Goal: Transaction & Acquisition: Purchase product/service

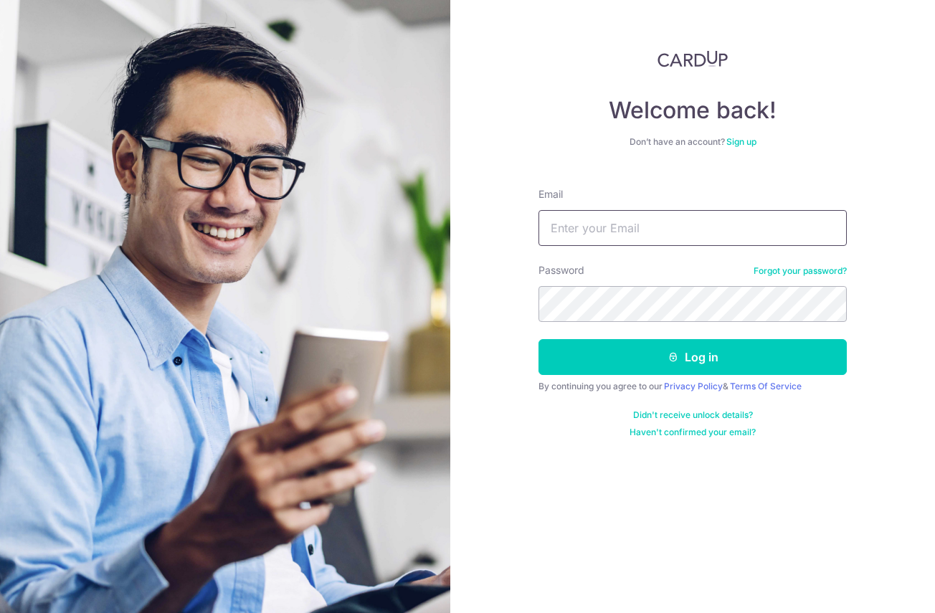
type input "fumiryu@gmail.com"
click at [114, 123] on img at bounding box center [225, 367] width 516 height 734
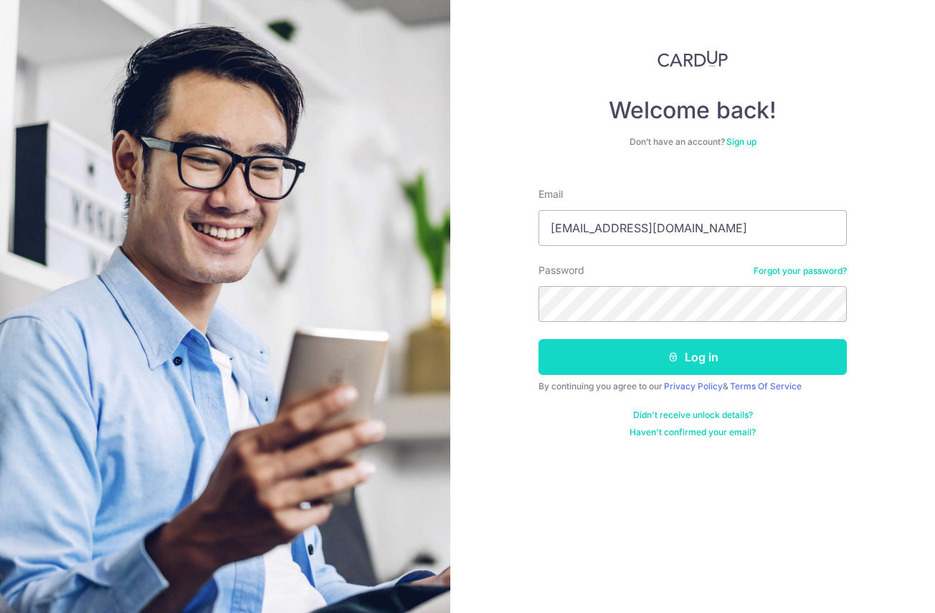
click at [706, 350] on button "Log in" at bounding box center [692, 357] width 308 height 36
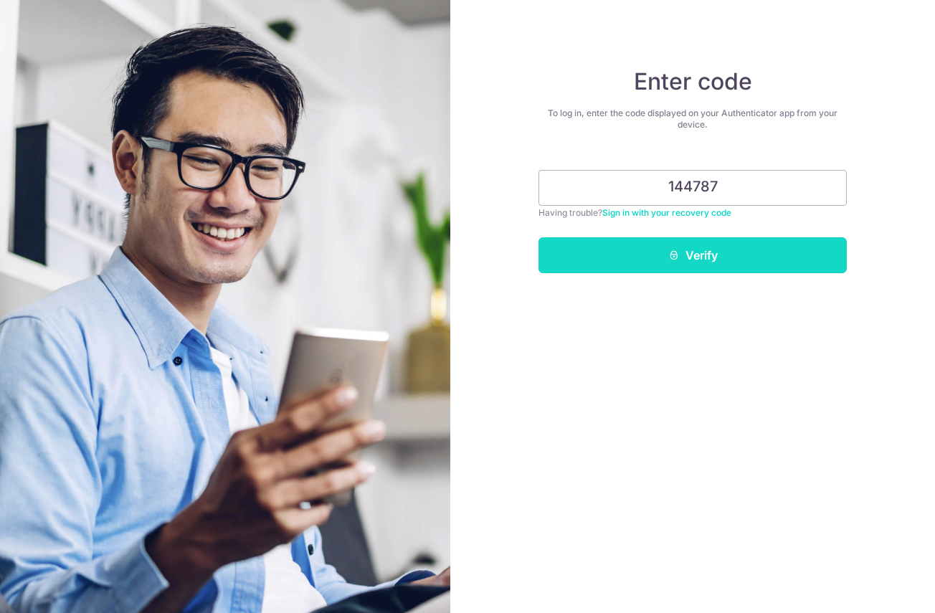
type input "144787"
click at [699, 252] on button "Verify" at bounding box center [692, 255] width 308 height 36
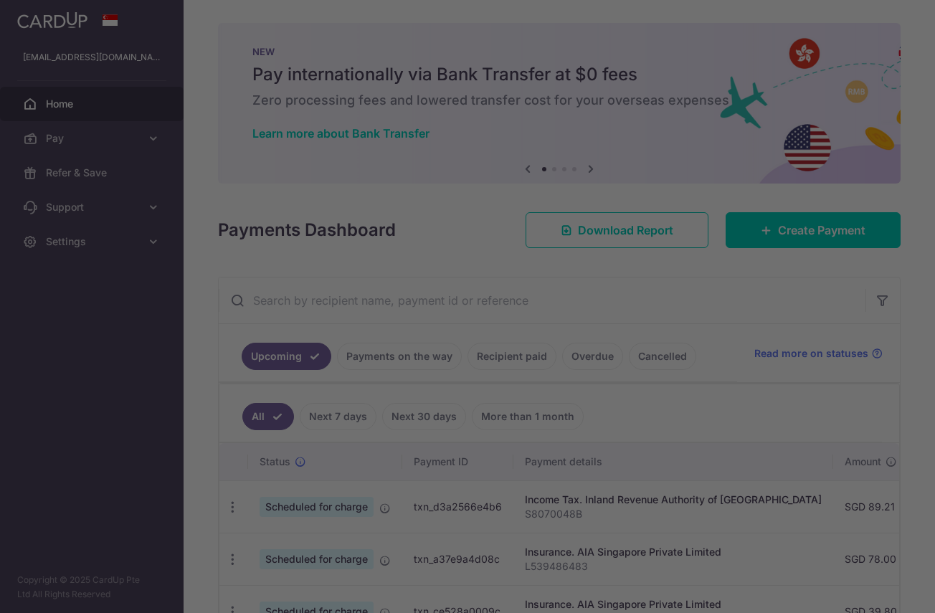
scroll to position [72, 0]
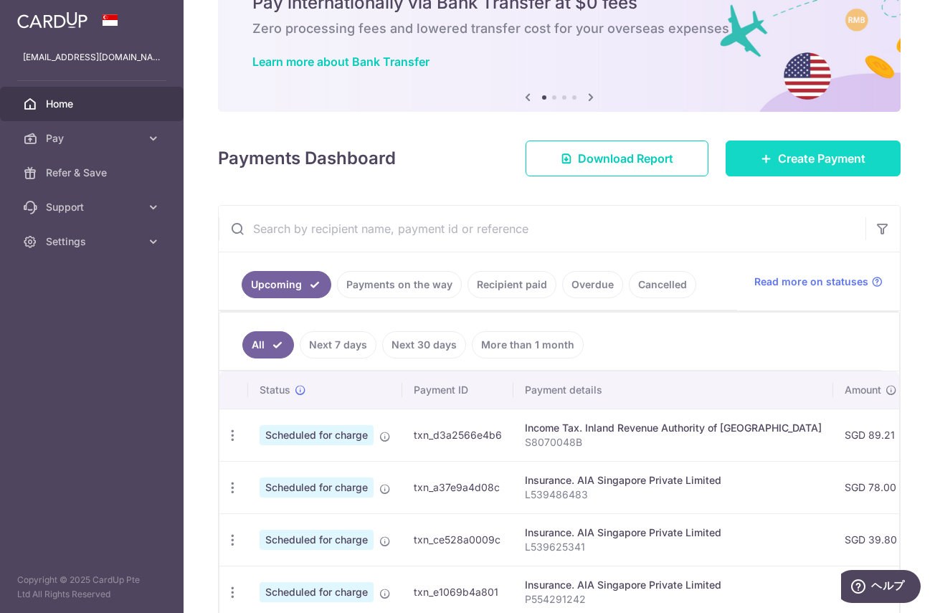
click at [816, 157] on span "Create Payment" at bounding box center [821, 158] width 87 height 17
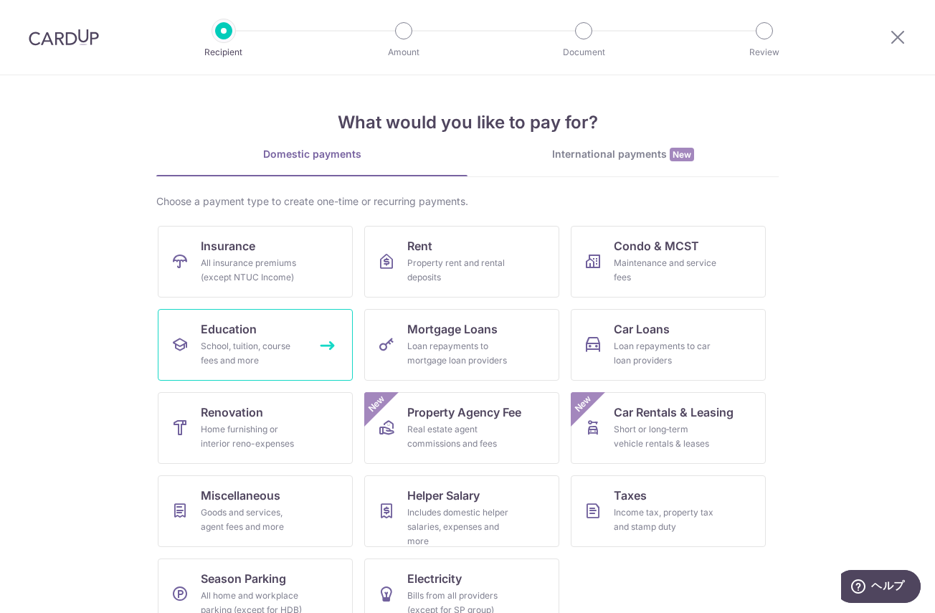
click at [278, 339] on div "School, tuition, course fees and more" at bounding box center [252, 353] width 103 height 29
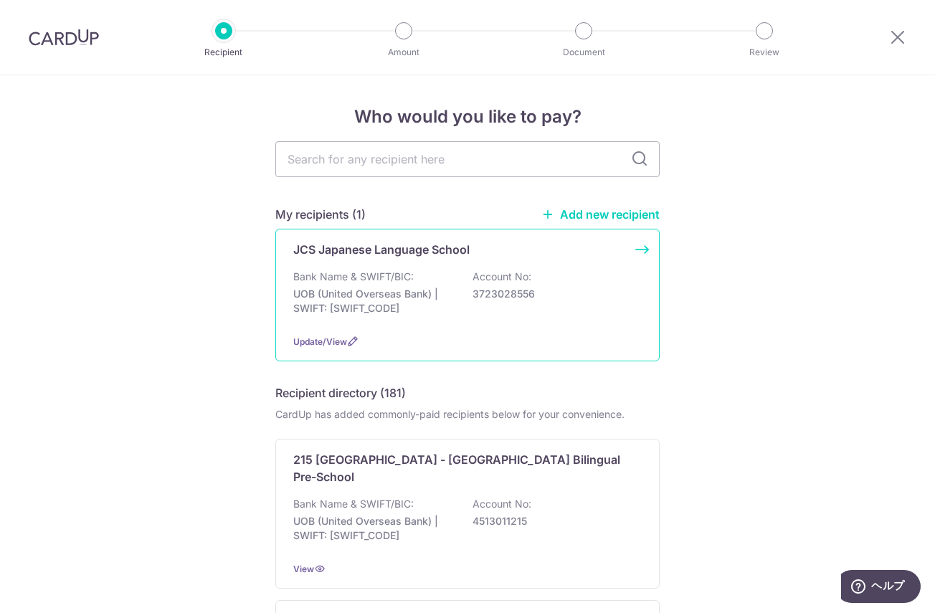
click at [475, 310] on div "Bank Name & SWIFT/BIC: UOB (United Overseas Bank) | SWIFT: UOVBSGSGXXX Account …" at bounding box center [467, 296] width 348 height 53
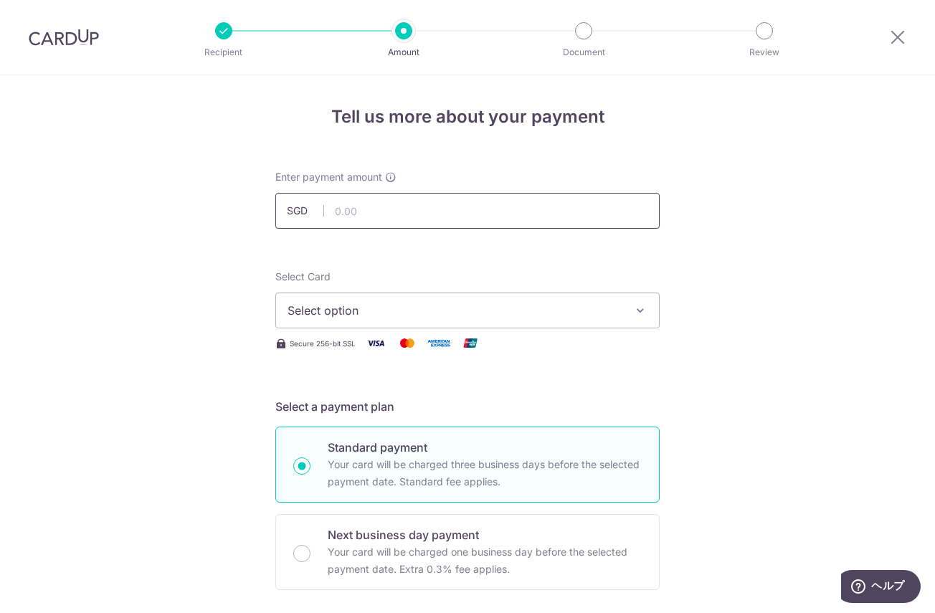
click at [467, 213] on input "text" at bounding box center [467, 211] width 384 height 36
type input "350.00"
type input "LBL N2 Class"
type input "OFF225"
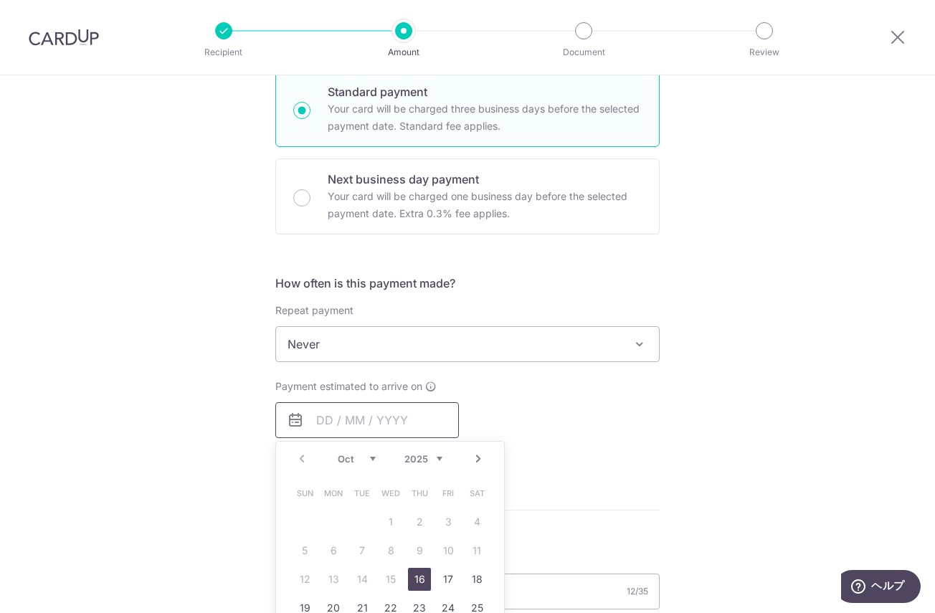
scroll to position [427, 0]
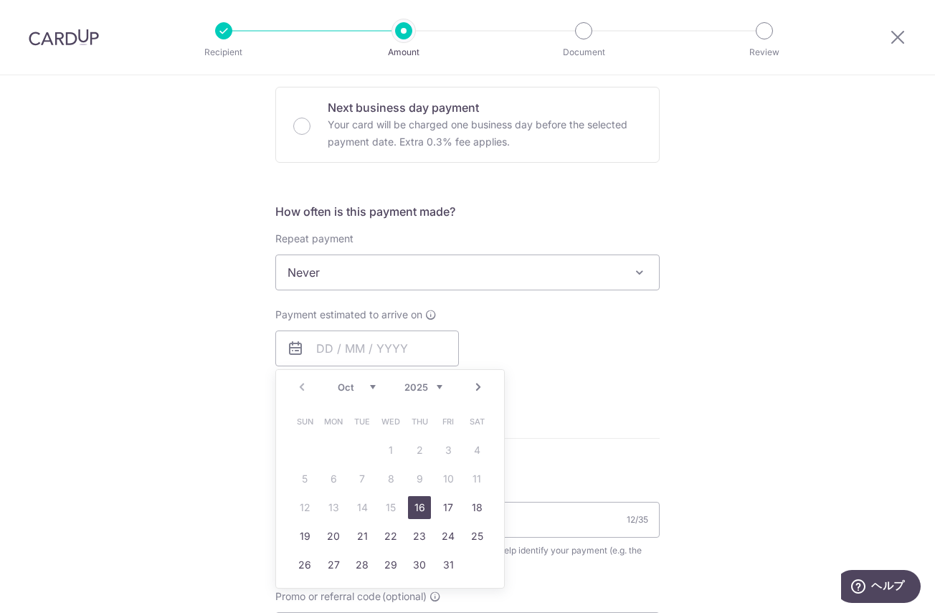
click at [414, 498] on link "16" at bounding box center [419, 507] width 23 height 23
type input "[DATE]"
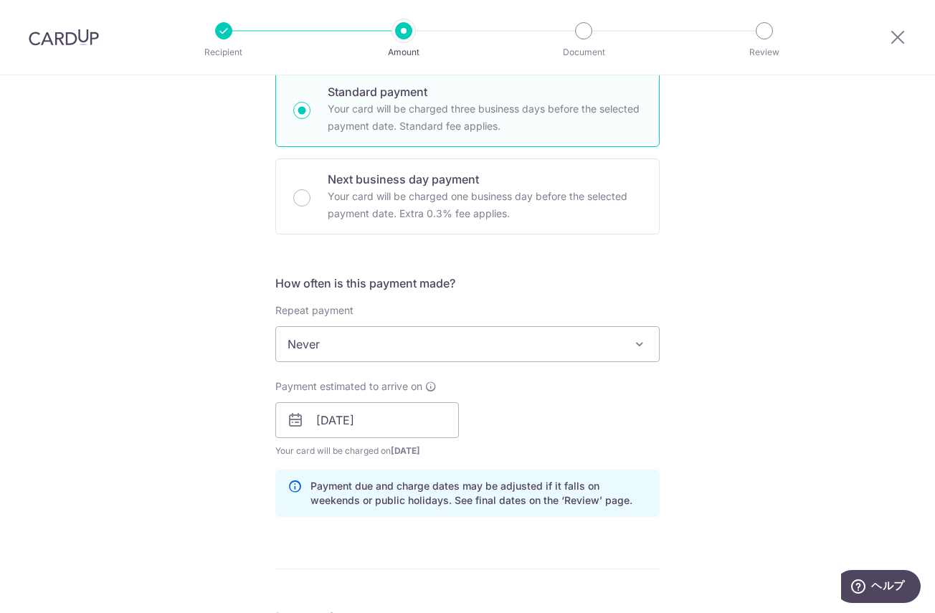
scroll to position [284, 0]
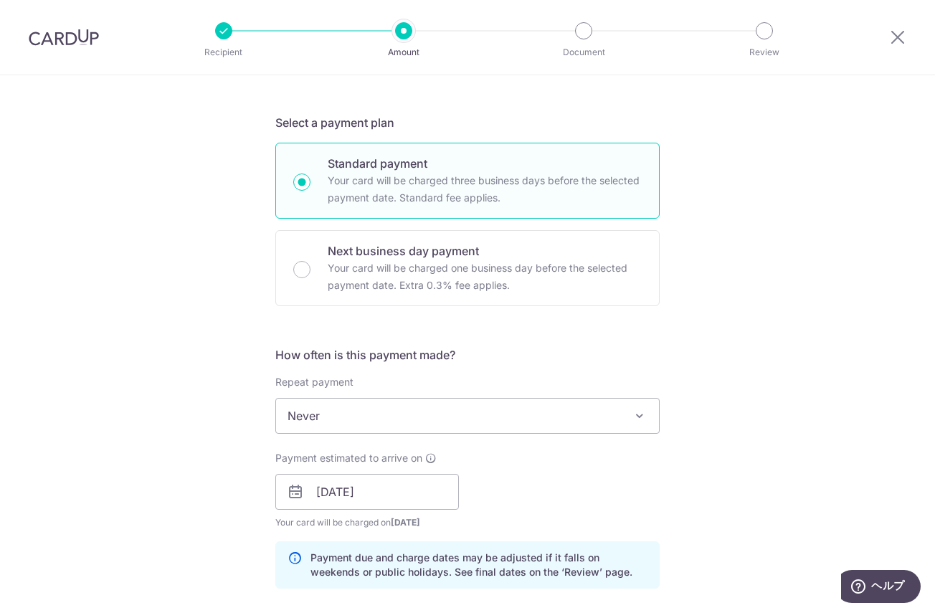
click at [490, 426] on span "Never" at bounding box center [467, 416] width 383 height 34
click at [638, 376] on div "Repeat payment Never Every week Every month Every quarter Every half a year Nev…" at bounding box center [467, 404] width 384 height 59
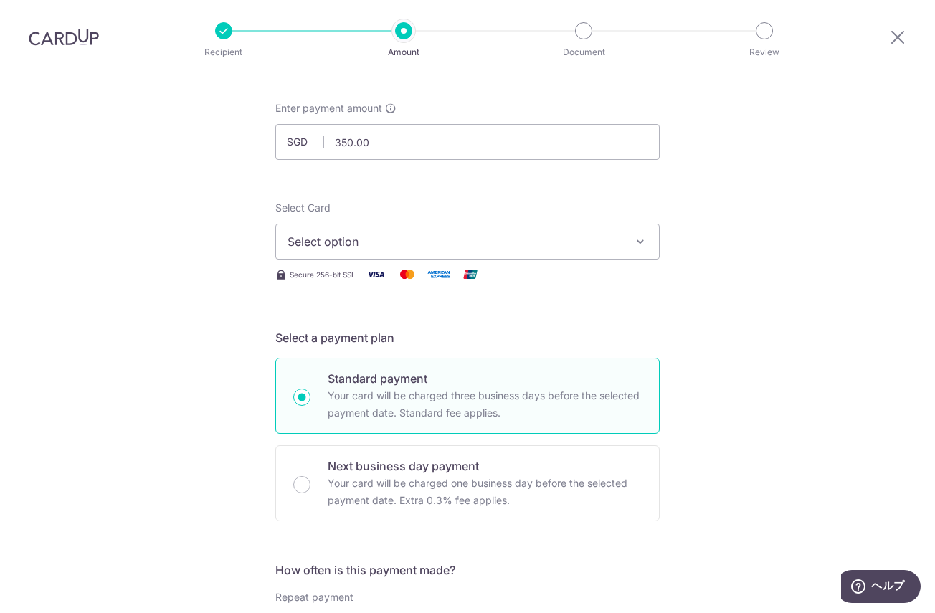
click at [527, 240] on span "Select option" at bounding box center [454, 241] width 334 height 17
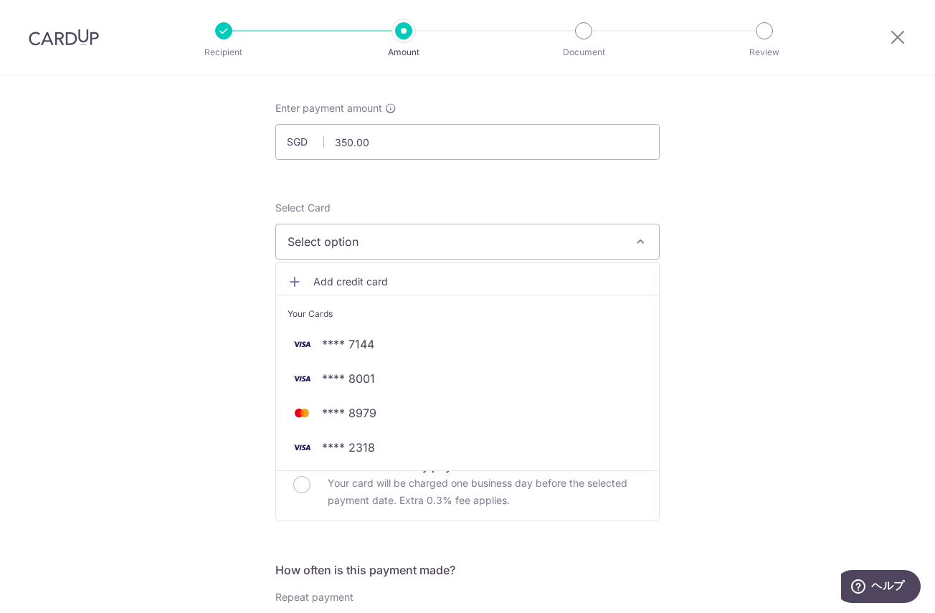
click at [349, 280] on span "Add credit card" at bounding box center [480, 282] width 334 height 14
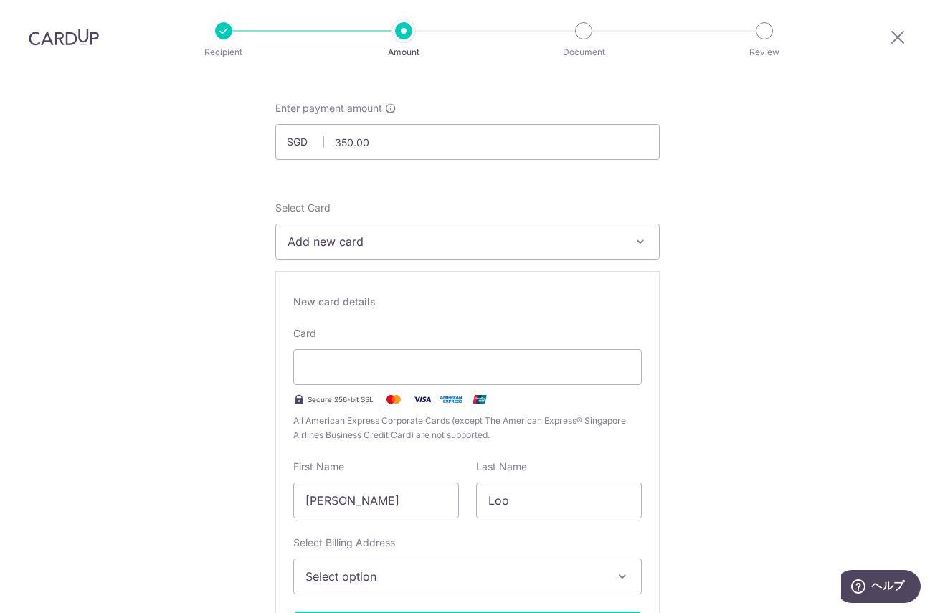
click at [399, 242] on span "Add new card" at bounding box center [454, 241] width 334 height 17
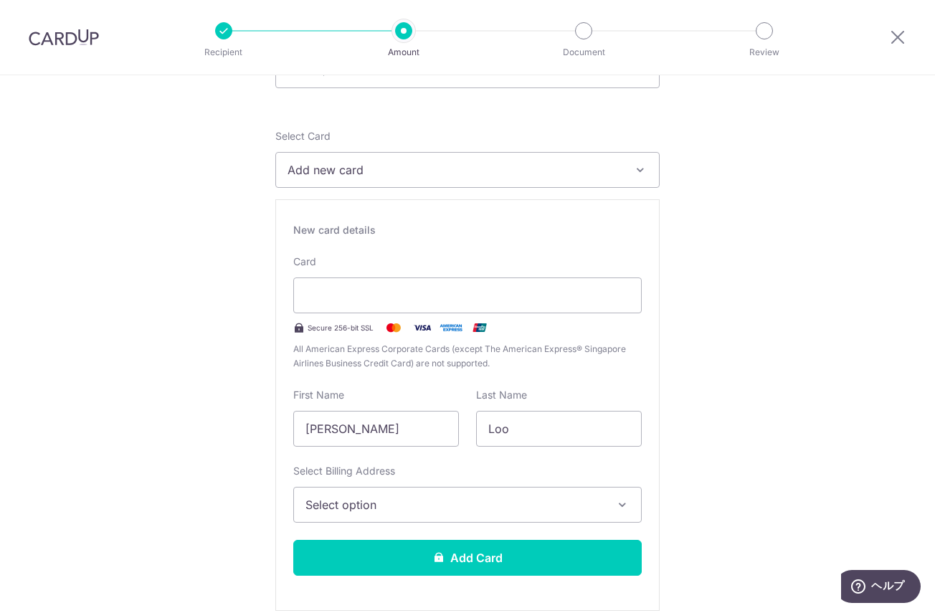
scroll to position [212, 0]
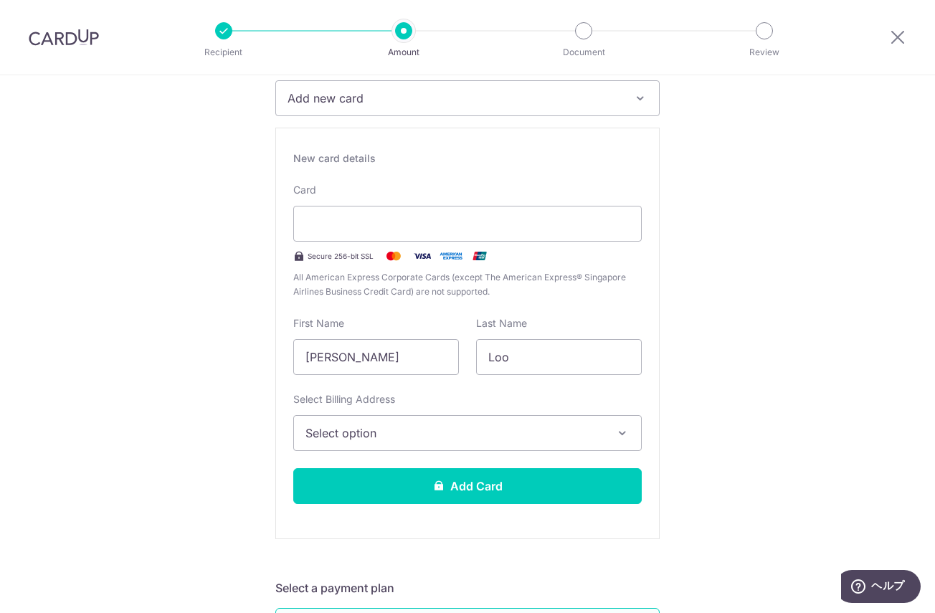
click at [592, 443] on button "Select option" at bounding box center [467, 433] width 348 height 36
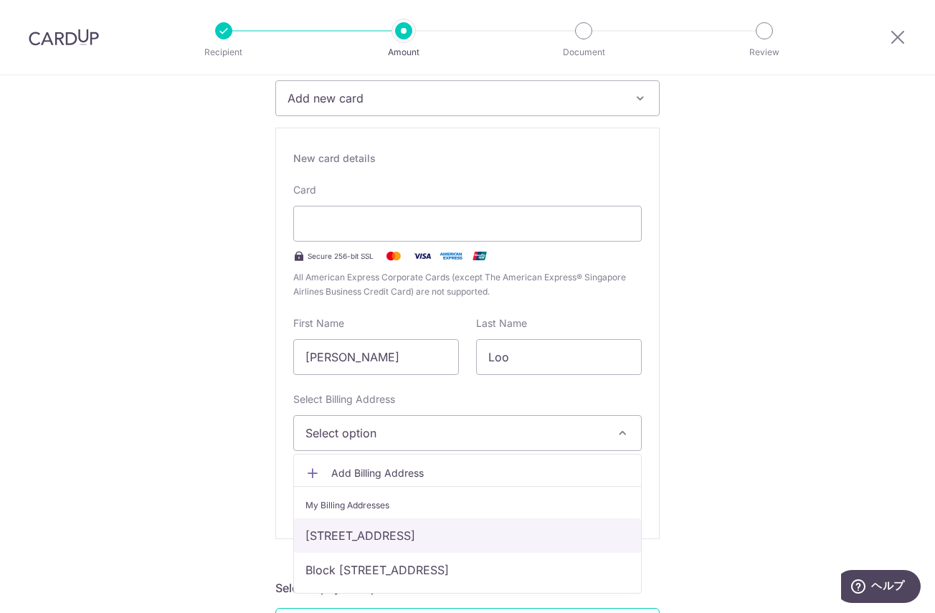
click at [559, 520] on link "Block 71 #04-379, Toa Payoh Lorong 4, Singapore, Singapore, Singapore-310071" at bounding box center [467, 535] width 347 height 34
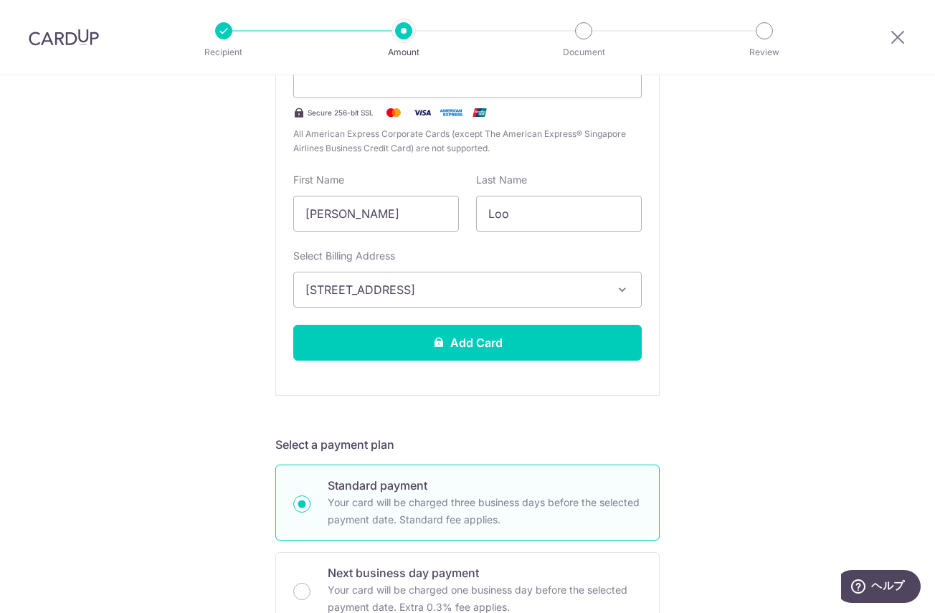
scroll to position [284, 0]
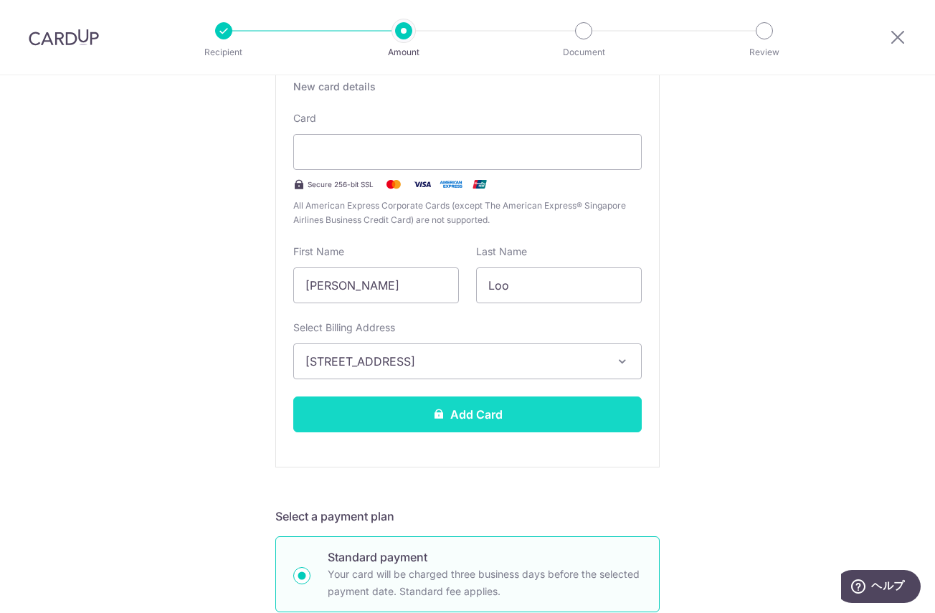
click at [520, 411] on button "Add Card" at bounding box center [467, 414] width 348 height 36
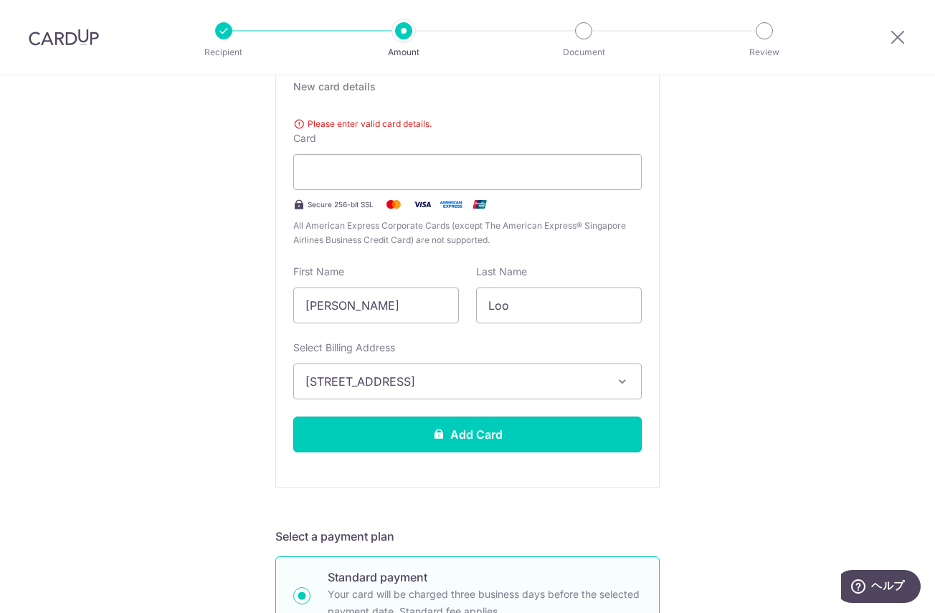
scroll to position [141, 0]
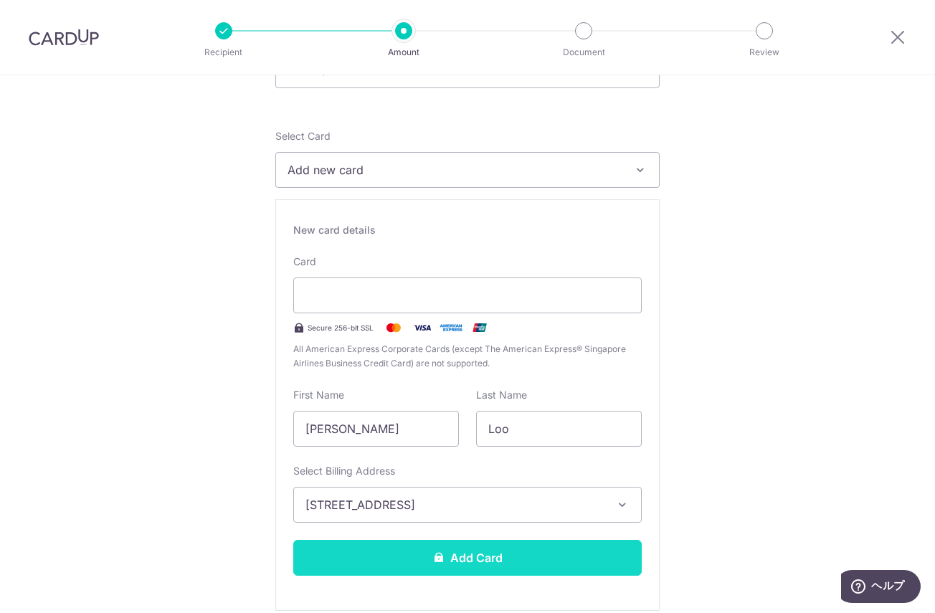
click at [536, 556] on button "Add Card" at bounding box center [467, 558] width 348 height 36
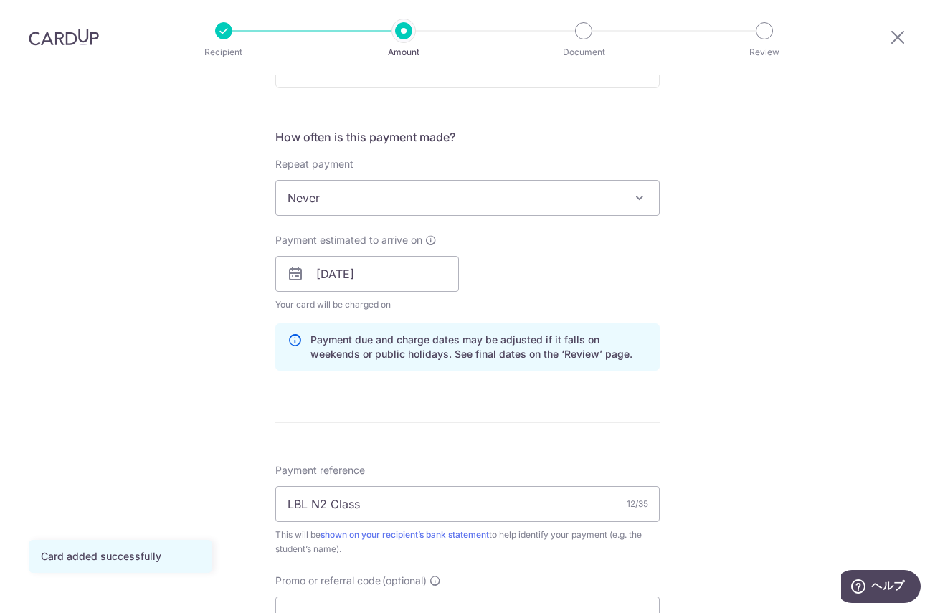
scroll to position [717, 0]
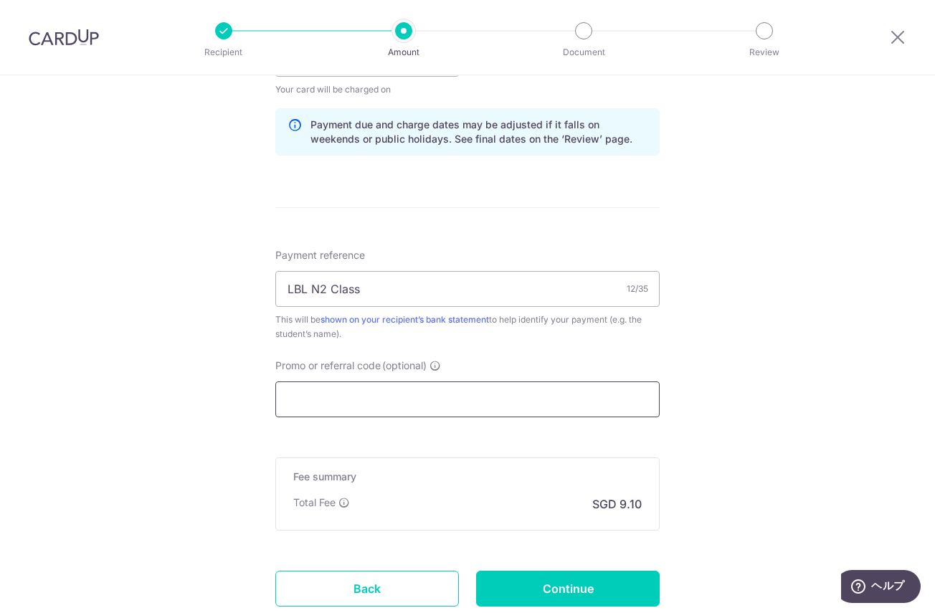
click at [566, 408] on input "Promo or referral code (optional)" at bounding box center [467, 399] width 384 height 36
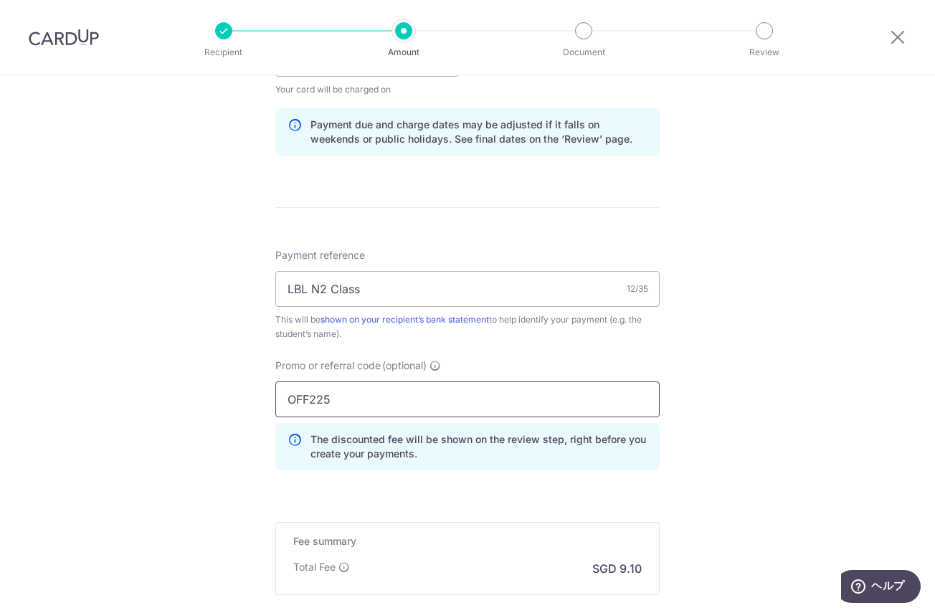
scroll to position [860, 0]
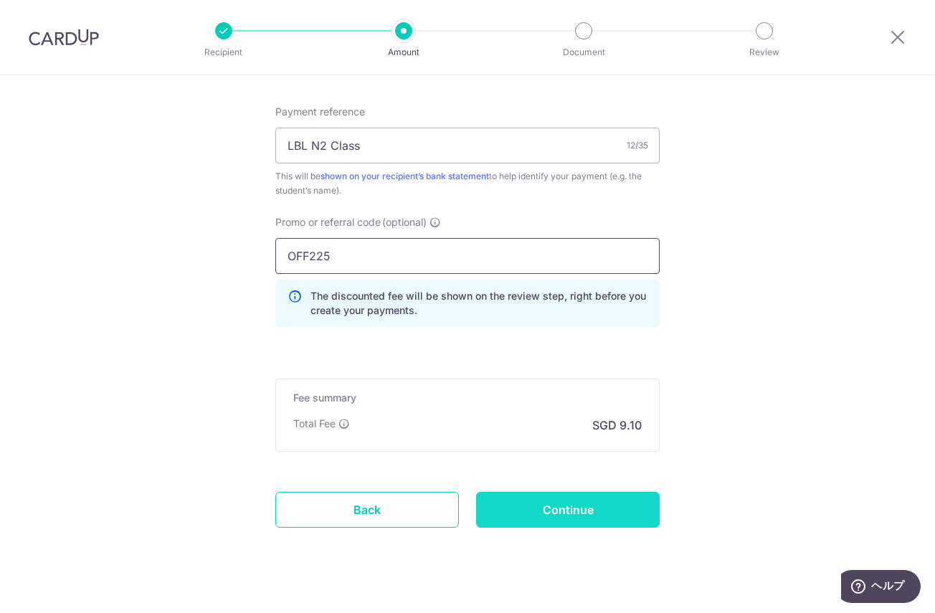
type input "OFF225"
click at [581, 524] on input "Continue" at bounding box center [568, 510] width 184 height 36
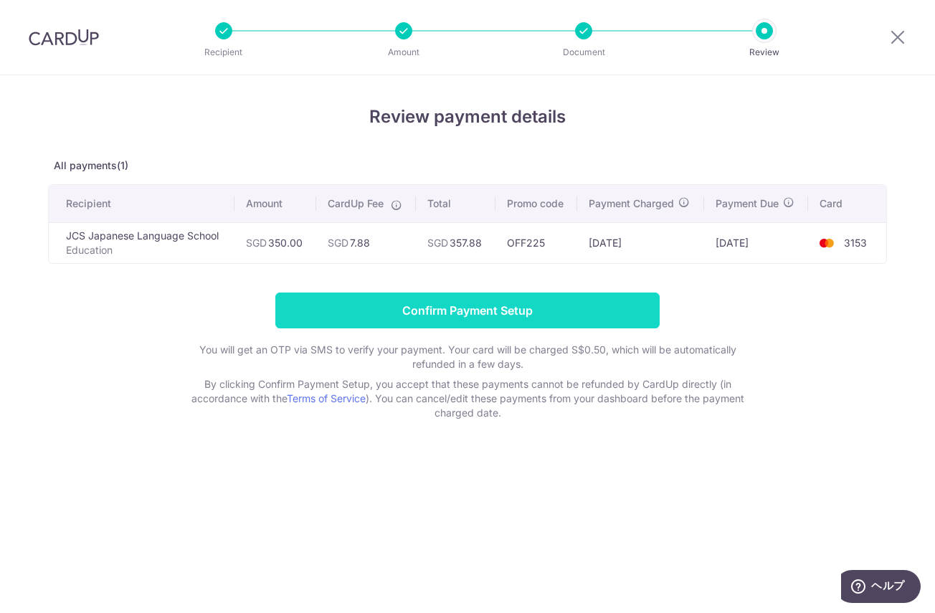
click at [477, 300] on input "Confirm Payment Setup" at bounding box center [467, 310] width 384 height 36
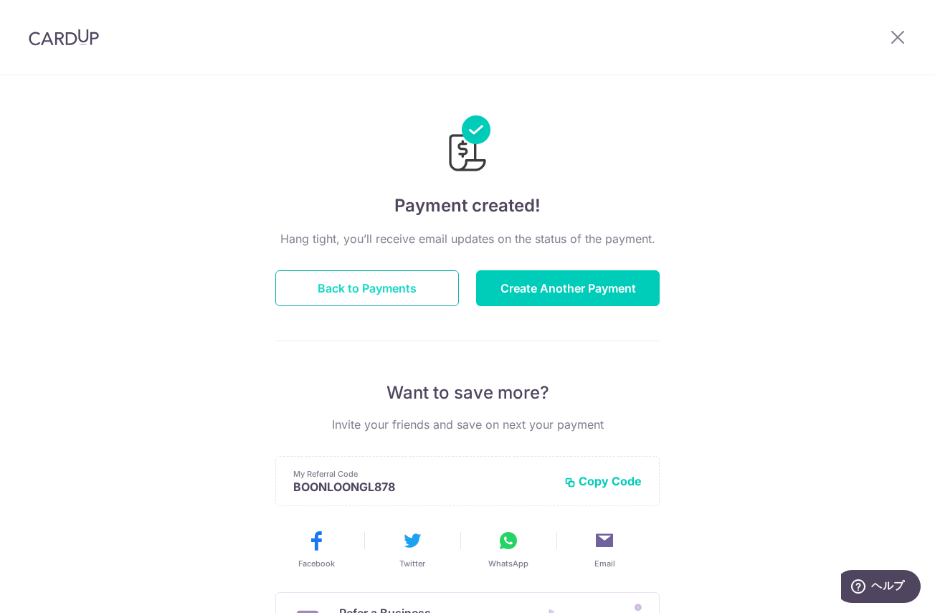
click at [406, 288] on button "Back to Payments" at bounding box center [367, 288] width 184 height 36
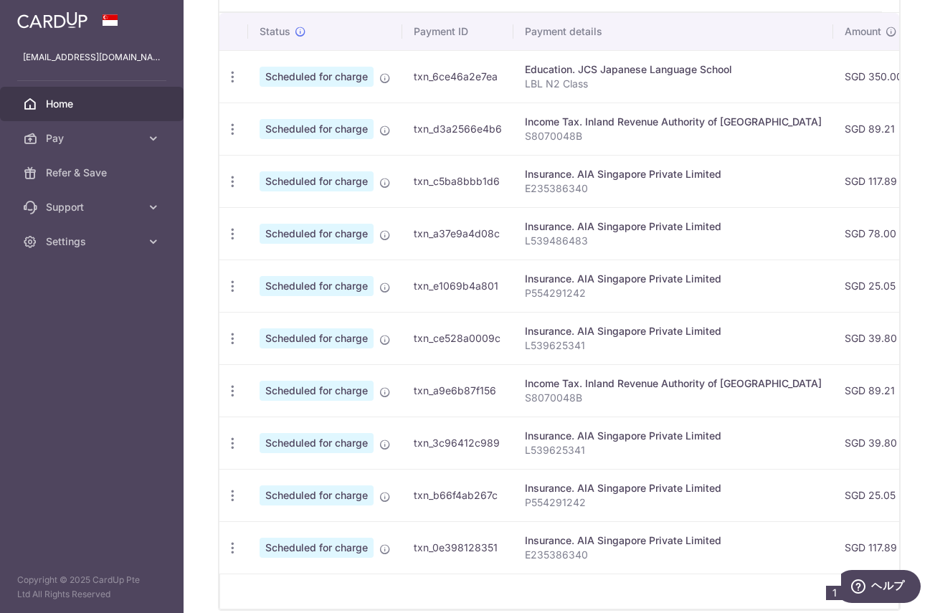
scroll to position [503, 0]
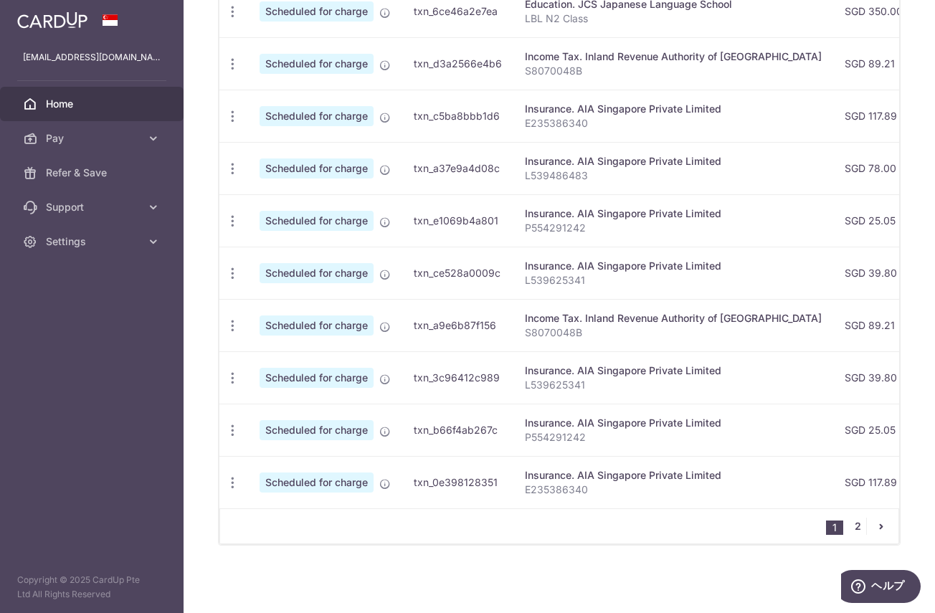
click at [849, 526] on link "2" at bounding box center [857, 526] width 17 height 17
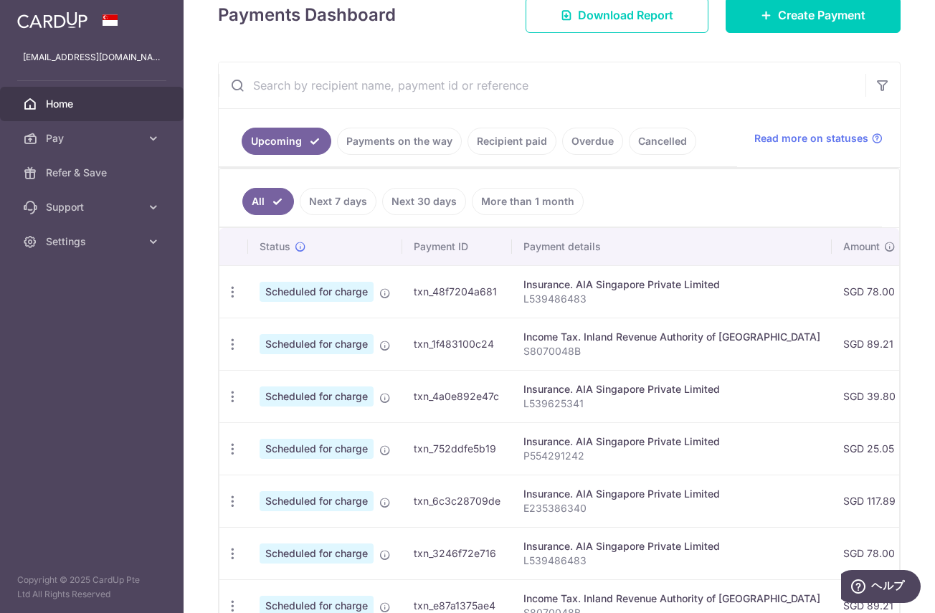
scroll to position [450, 0]
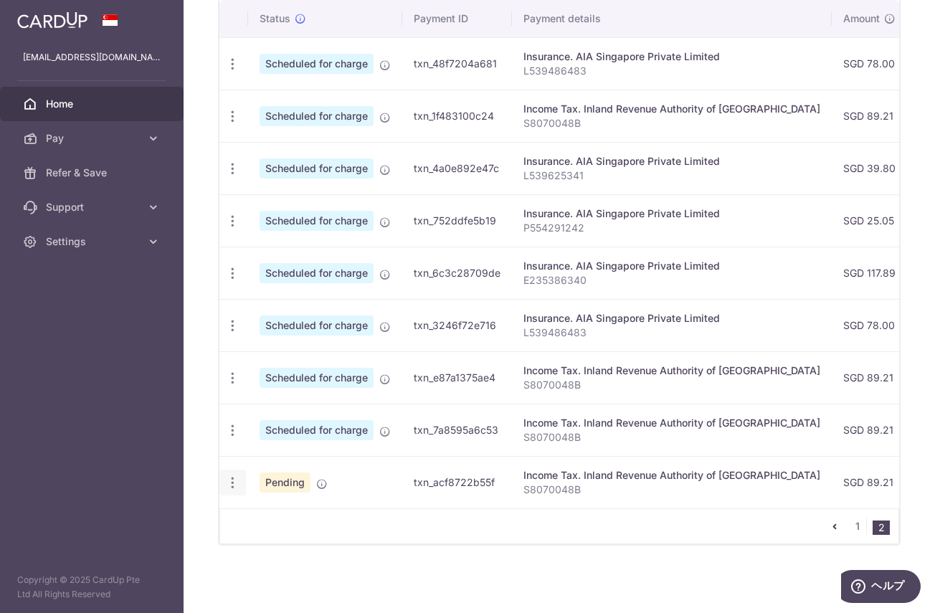
click at [234, 482] on icon "button" at bounding box center [232, 482] width 15 height 15
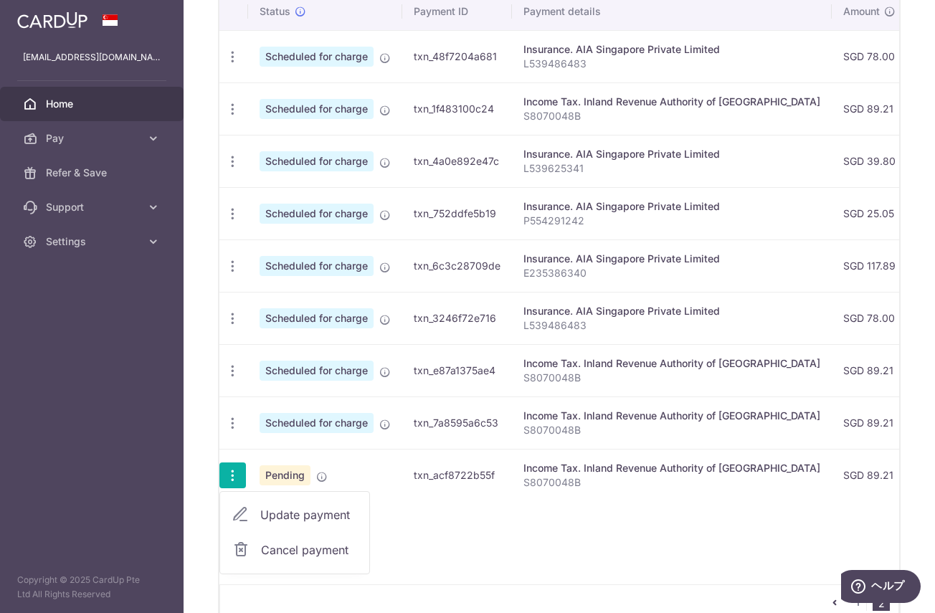
click at [278, 510] on span "Update payment" at bounding box center [308, 514] width 97 height 17
radio input "true"
type input "89.21"
type input "07/05/2026"
type input "S8070048B"
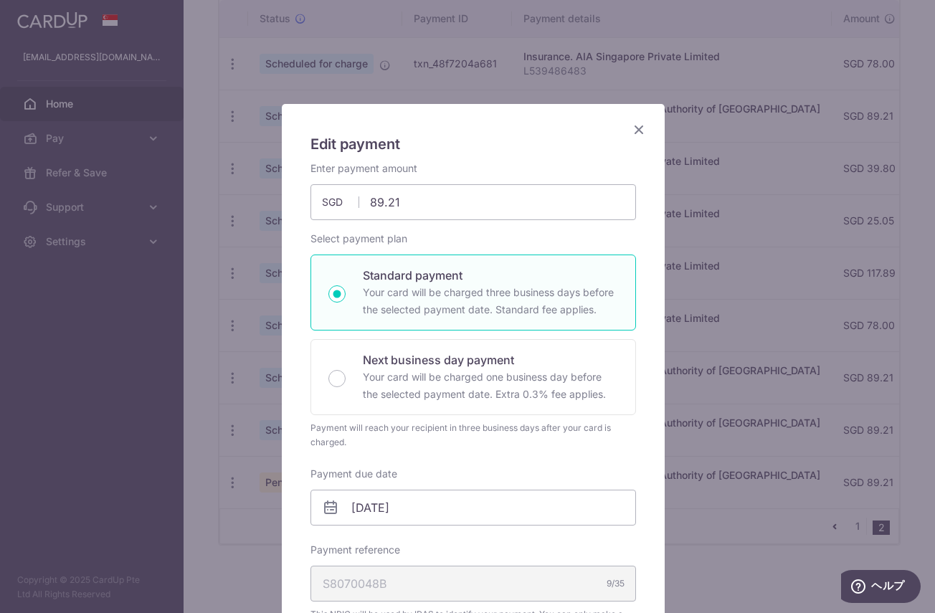
scroll to position [72, 0]
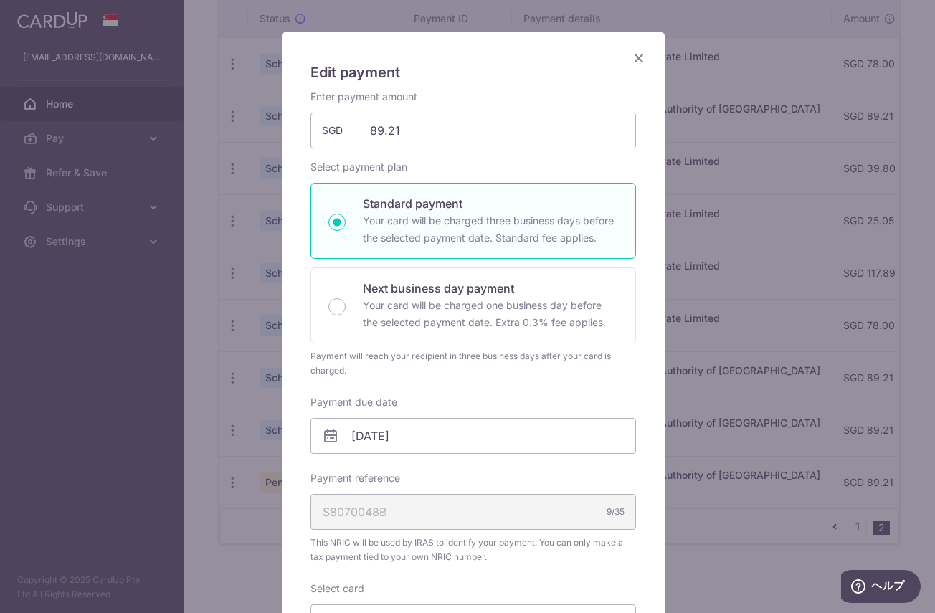
click at [638, 60] on icon "Close" at bounding box center [638, 58] width 17 height 18
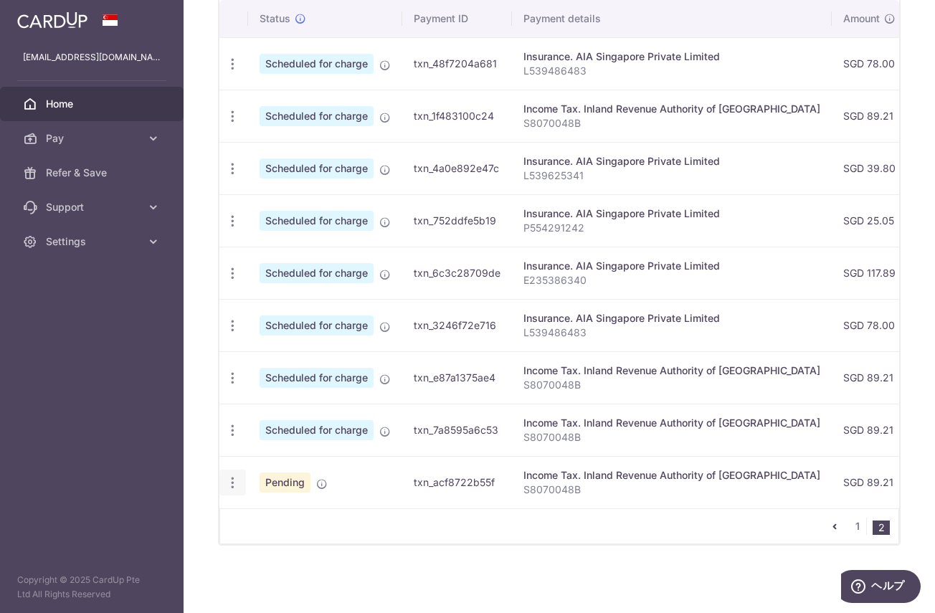
click at [229, 480] on icon "button" at bounding box center [232, 482] width 15 height 15
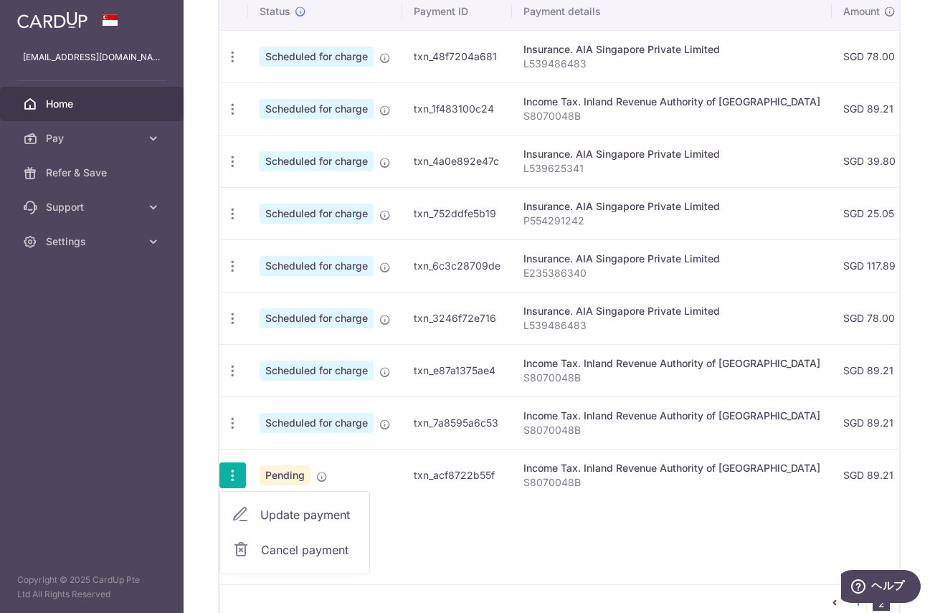
click at [307, 546] on span "Cancel payment" at bounding box center [309, 549] width 96 height 17
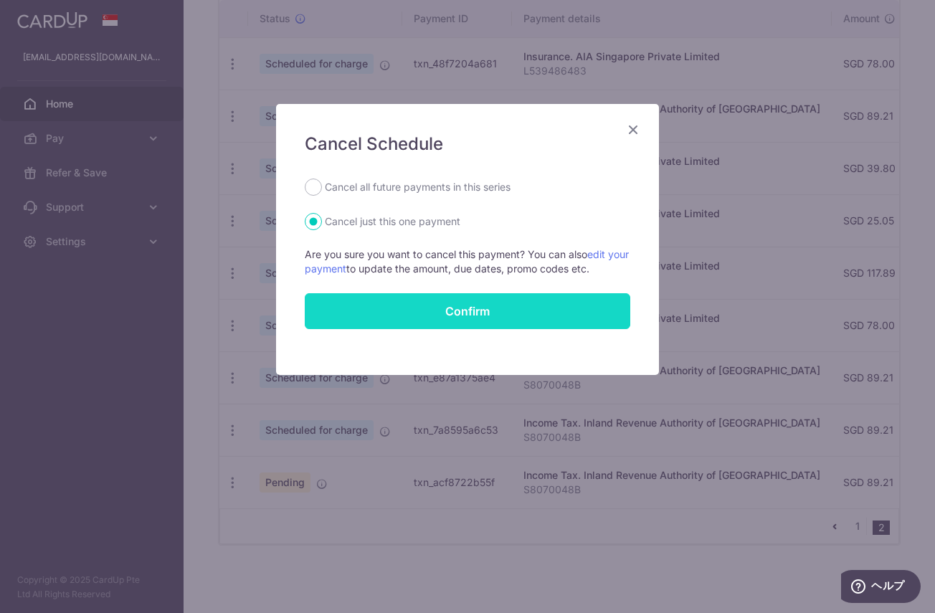
click at [447, 313] on button "Confirm" at bounding box center [467, 311] width 325 height 36
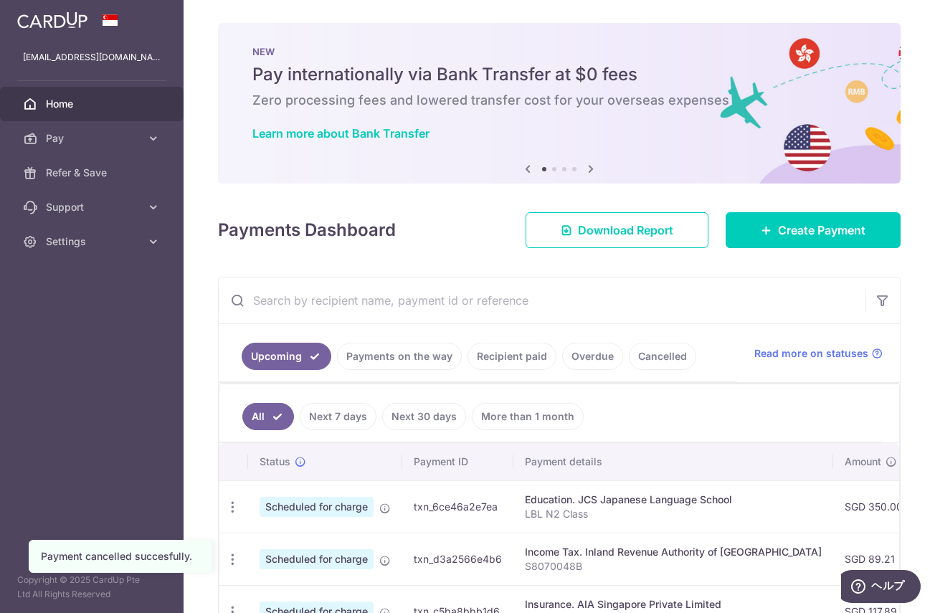
click at [103, 106] on span "Home" at bounding box center [93, 104] width 95 height 14
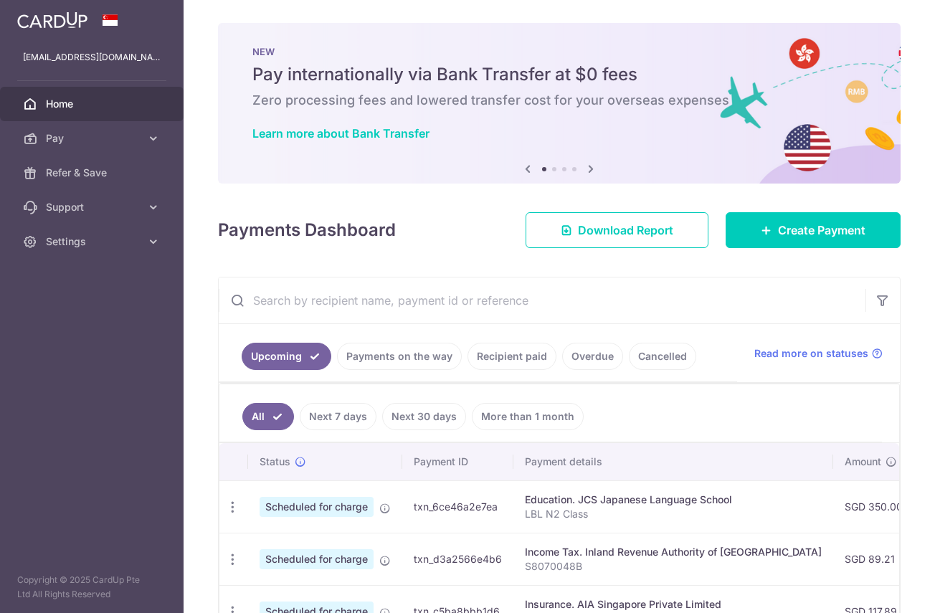
click at [92, 242] on span "Settings" at bounding box center [93, 241] width 95 height 14
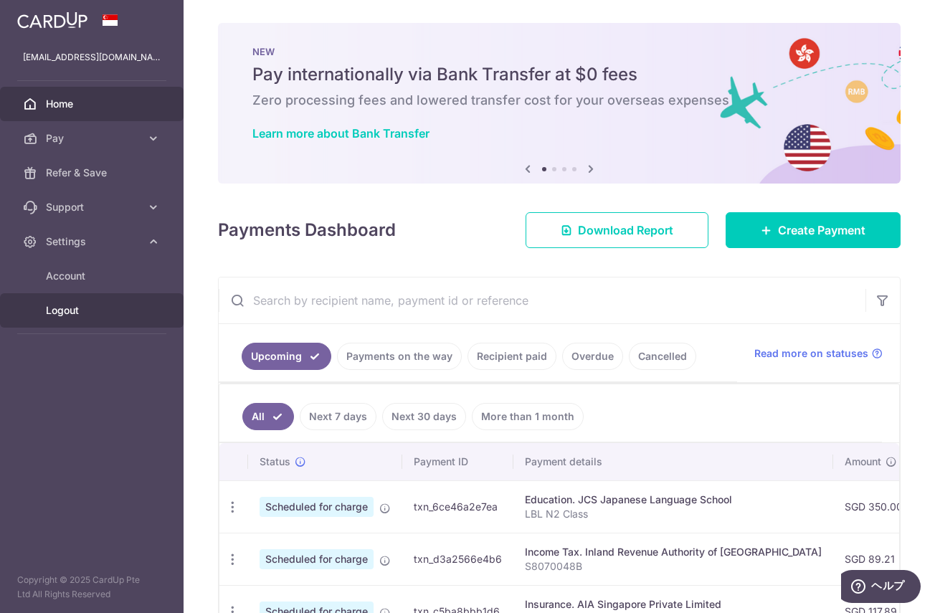
click at [70, 313] on span "Logout" at bounding box center [93, 310] width 95 height 14
